Goal: Information Seeking & Learning: Learn about a topic

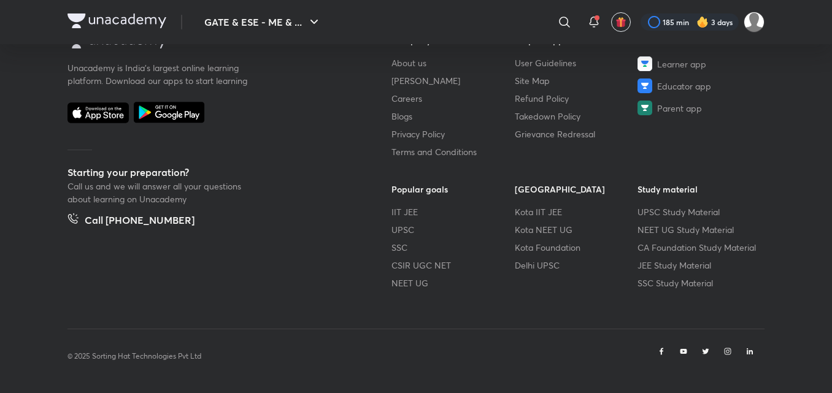
scroll to position [694, 0]
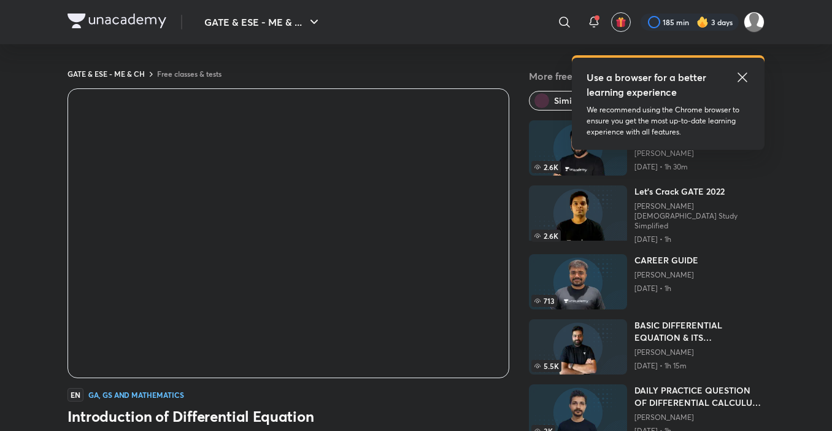
click at [742, 76] on icon at bounding box center [742, 76] width 9 height 9
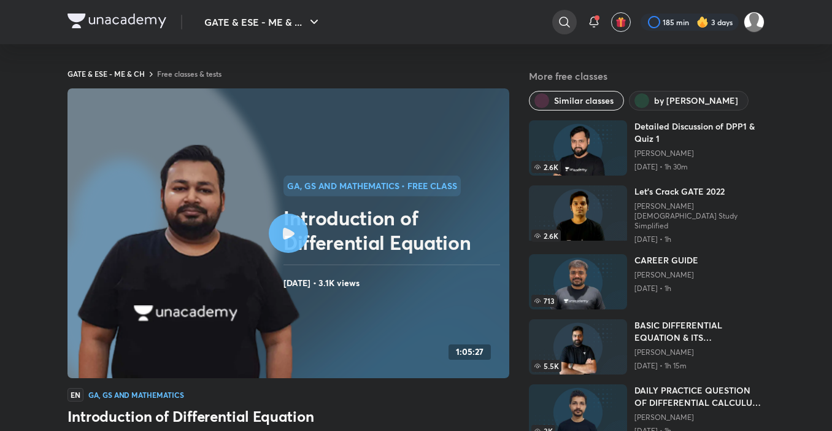
click at [562, 18] on icon at bounding box center [564, 22] width 15 height 15
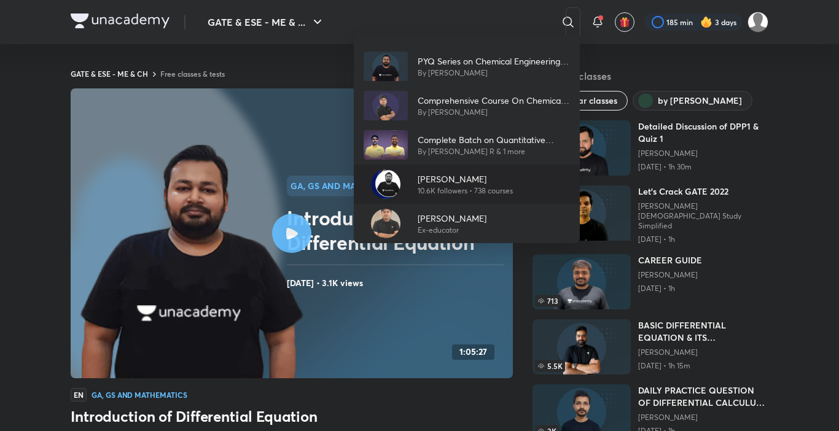
click at [456, 172] on p "[PERSON_NAME]" at bounding box center [464, 178] width 95 height 13
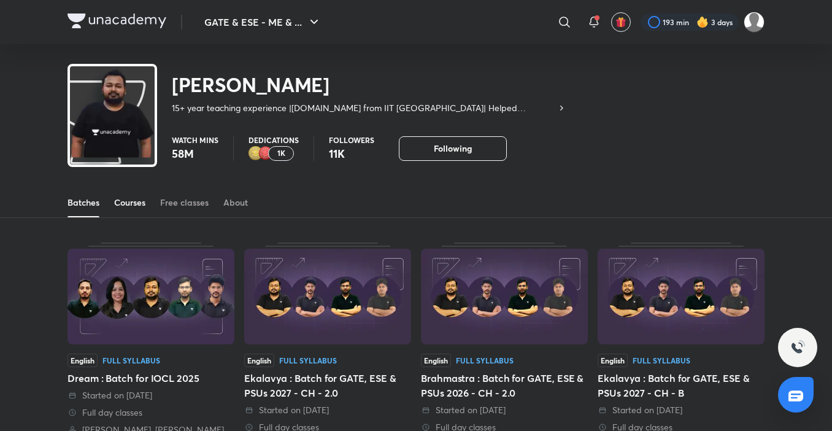
click at [134, 203] on div "Courses" at bounding box center [129, 202] width 31 height 12
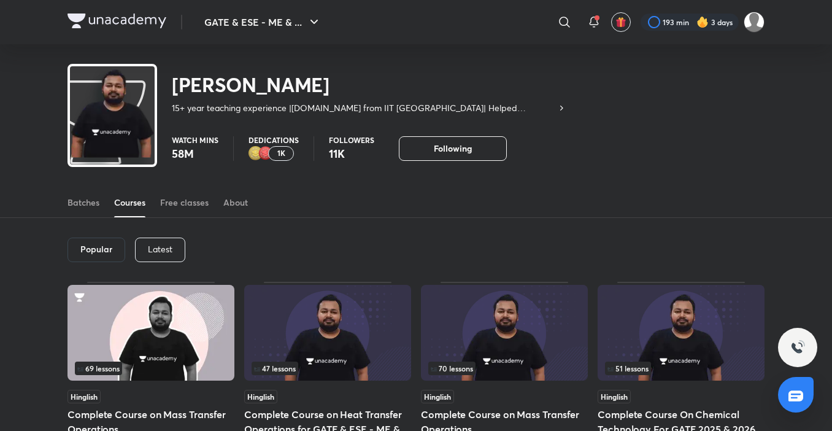
click at [166, 257] on div "Latest" at bounding box center [160, 250] width 50 height 25
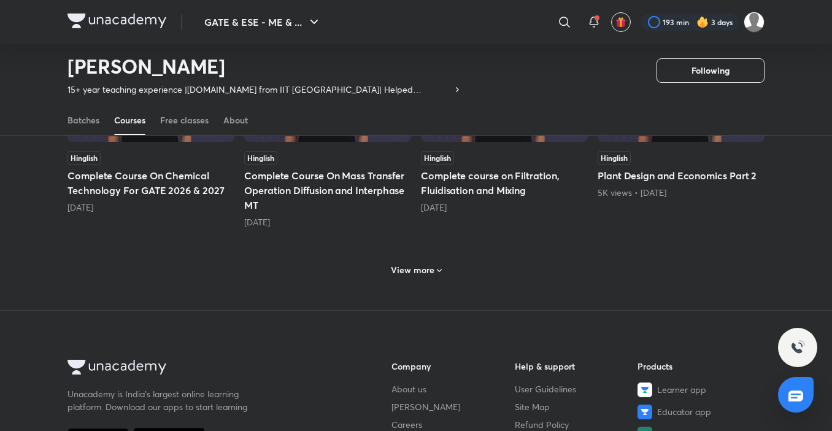
scroll to position [630, 0]
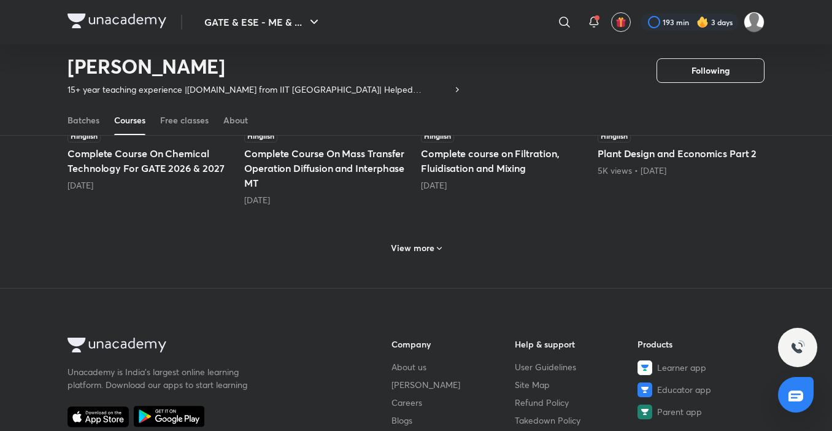
click at [400, 252] on h6 "View more" at bounding box center [413, 248] width 44 height 12
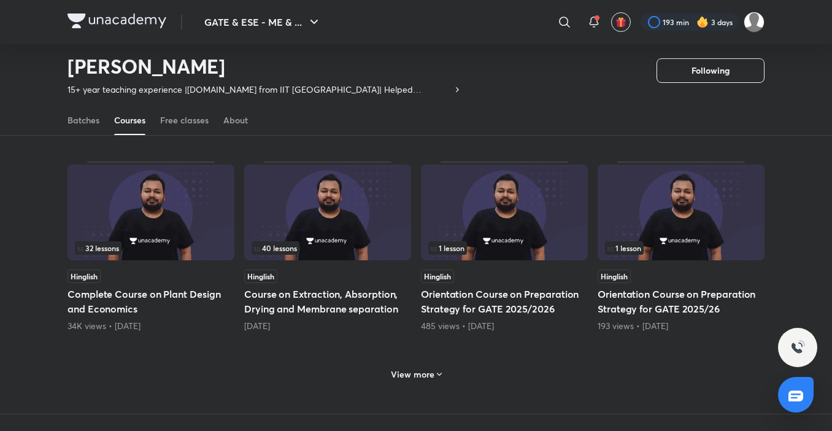
scroll to position [1121, 0]
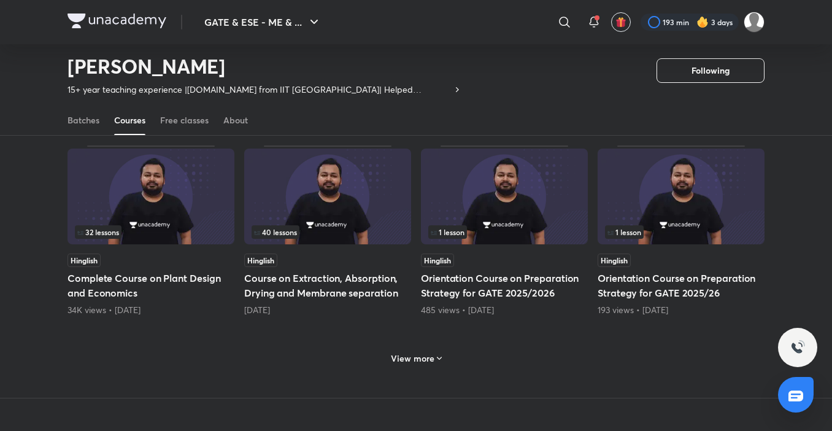
click at [486, 352] on div "View more" at bounding box center [416, 357] width 697 height 32
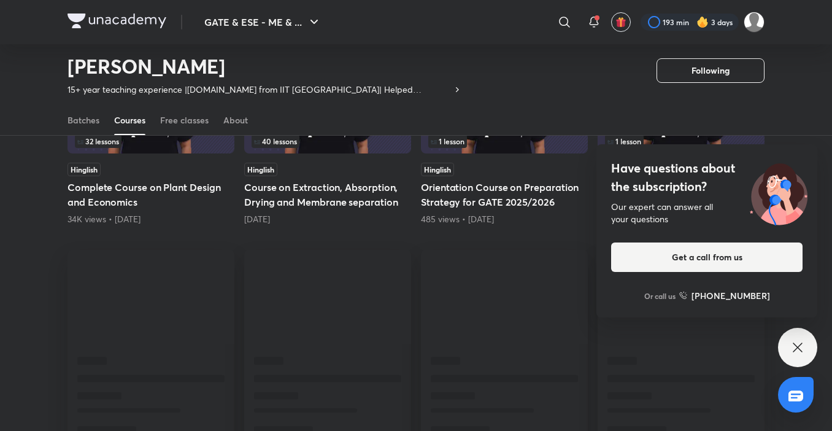
scroll to position [1244, 0]
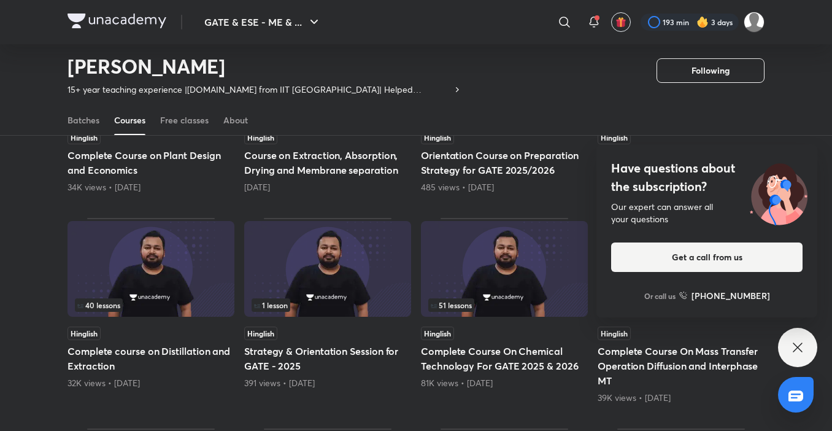
click at [802, 341] on icon at bounding box center [798, 347] width 15 height 15
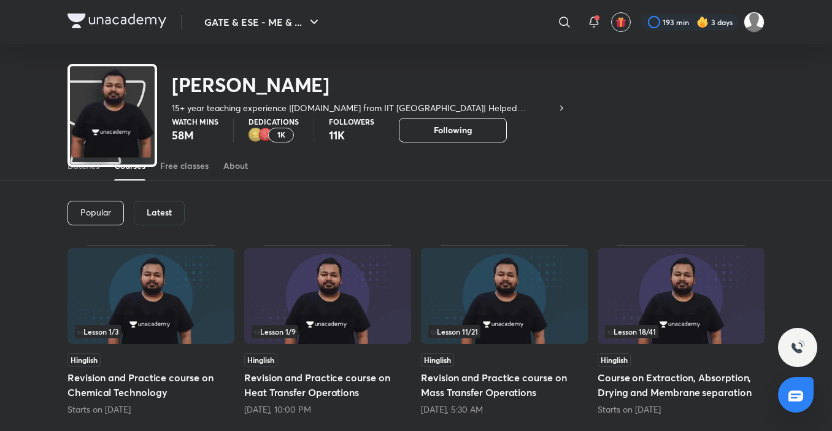
scroll to position [0, 0]
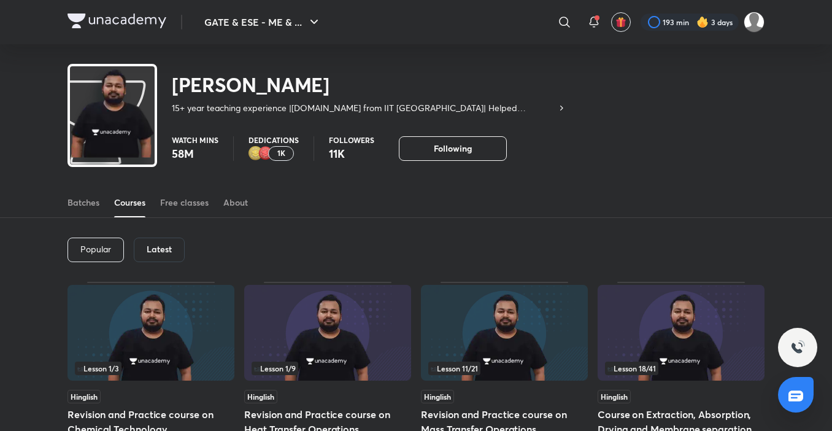
drag, startPoint x: 142, startPoint y: 249, endPoint x: 157, endPoint y: 239, distance: 18.2
click at [148, 248] on div "Latest" at bounding box center [159, 250] width 51 height 25
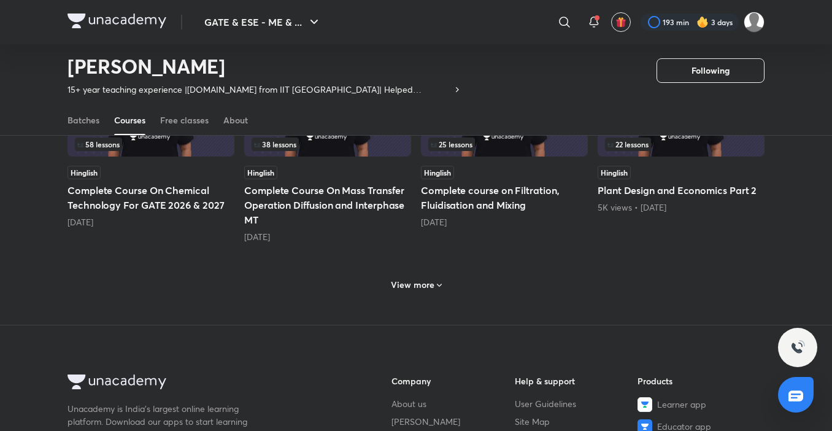
scroll to position [606, 0]
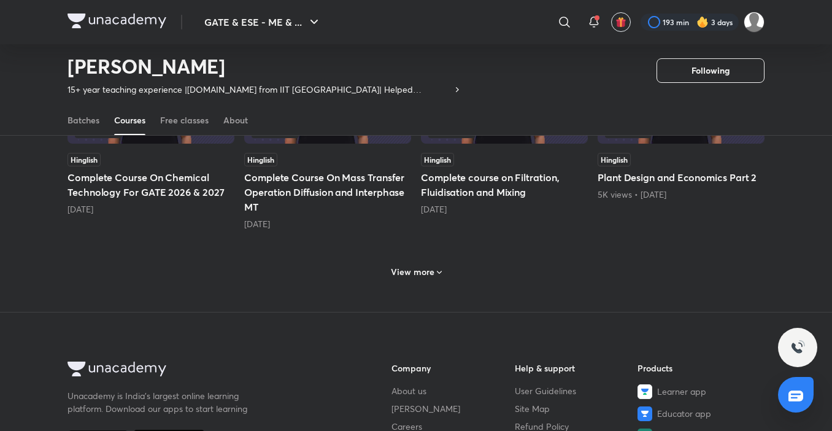
drag, startPoint x: 436, startPoint y: 274, endPoint x: 436, endPoint y: 260, distance: 14.1
click at [436, 274] on icon at bounding box center [440, 273] width 10 height 10
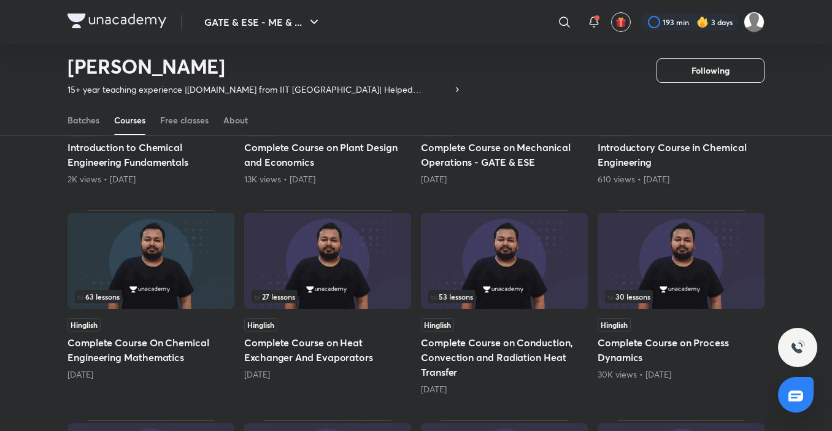
scroll to position [851, 0]
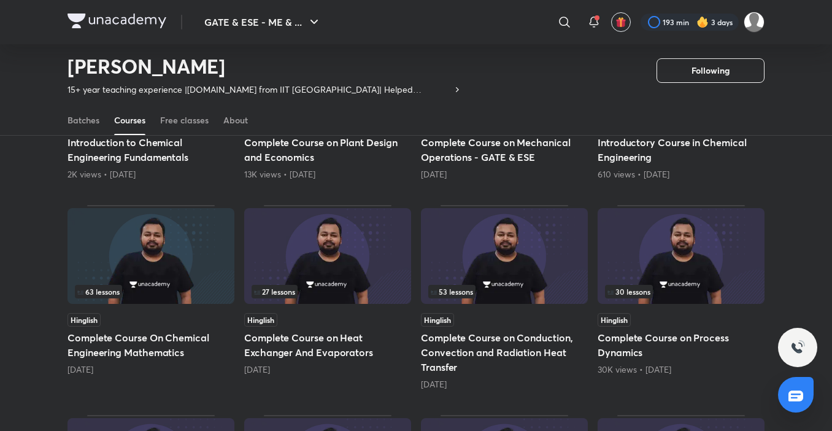
click at [548, 267] on img at bounding box center [504, 256] width 167 height 96
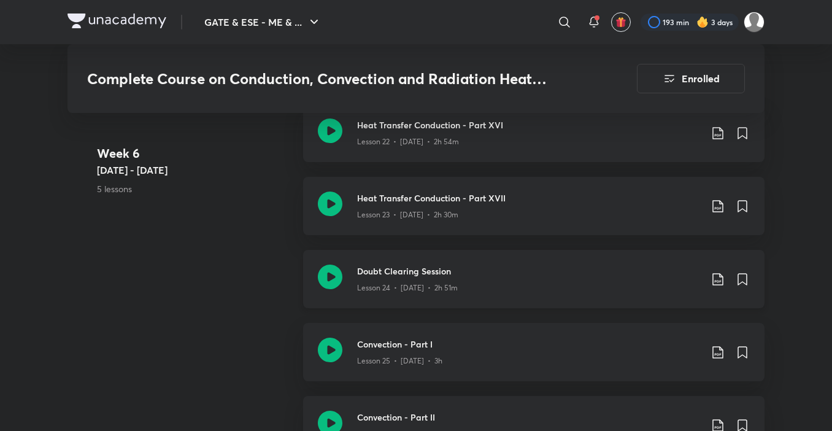
scroll to position [2578, 0]
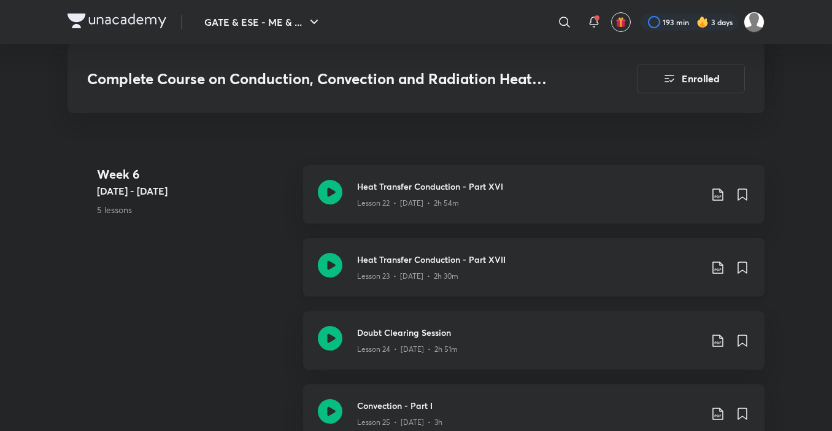
click at [552, 279] on div "Lesson 23 • [DATE] • 2h 30m" at bounding box center [529, 274] width 344 height 16
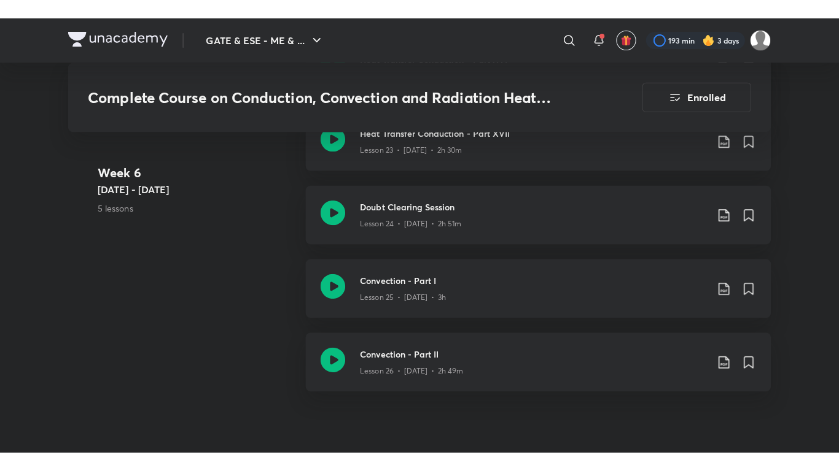
scroll to position [2762, 0]
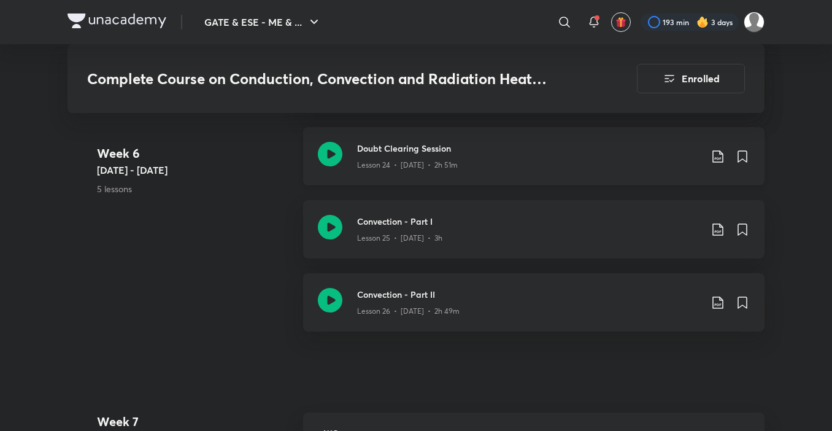
click at [464, 161] on div "Lesson 24 • [DATE] • 2h 51m" at bounding box center [529, 163] width 344 height 16
